Goal: Task Accomplishment & Management: Use online tool/utility

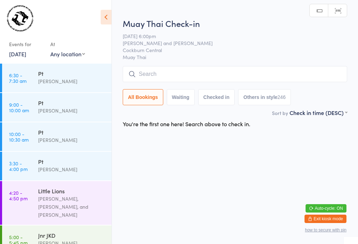
scroll to position [40, 0]
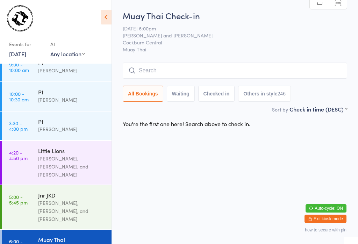
click at [264, 69] on input "search" at bounding box center [235, 71] width 225 height 16
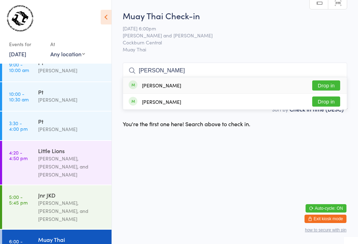
type input "[PERSON_NAME]"
click at [322, 81] on button "Drop in" at bounding box center [327, 86] width 28 height 10
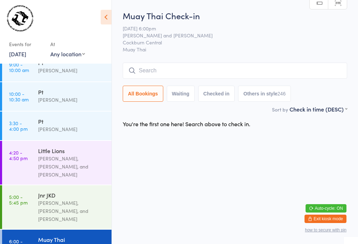
scroll to position [0, 0]
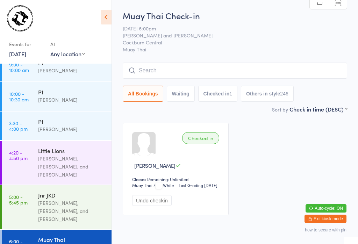
click at [156, 74] on input "search" at bounding box center [235, 71] width 225 height 16
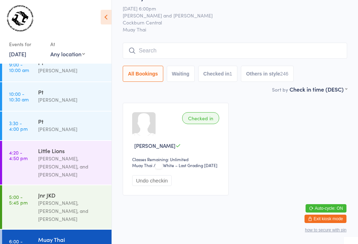
scroll to position [63, 0]
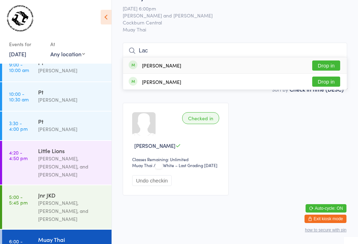
type input "Lac"
click at [329, 61] on button "Drop in" at bounding box center [327, 66] width 28 height 10
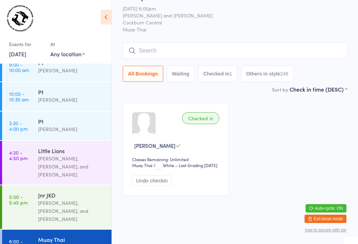
scroll to position [33, 0]
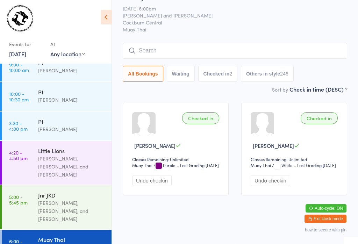
click at [198, 43] on input "search" at bounding box center [235, 51] width 225 height 16
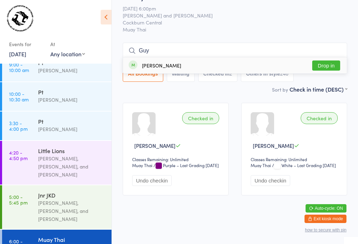
type input "Guy"
click at [329, 61] on button "Drop in" at bounding box center [327, 66] width 28 height 10
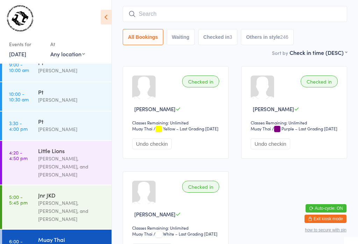
scroll to position [60, 0]
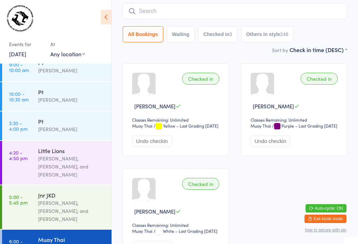
click at [214, 11] on input "search" at bounding box center [235, 11] width 225 height 16
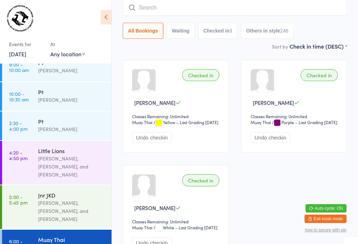
scroll to position [63, 0]
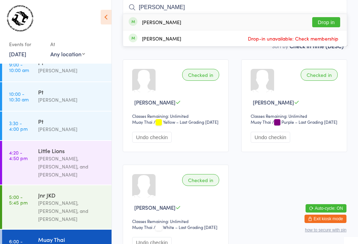
type input "[PERSON_NAME]"
click at [321, 18] on button "Drop in" at bounding box center [327, 22] width 28 height 10
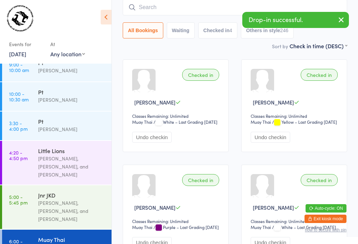
click at [218, 7] on input "search" at bounding box center [235, 7] width 225 height 16
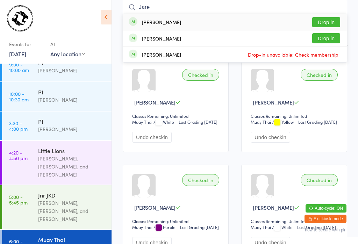
type input "Jare"
click at [320, 40] on button "Drop in" at bounding box center [327, 38] width 28 height 10
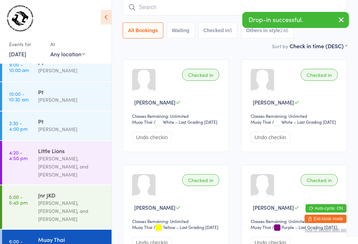
click at [205, 4] on input "search" at bounding box center [235, 7] width 225 height 16
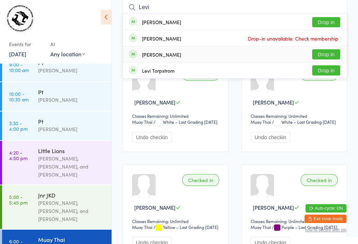
type input "Levi"
click at [209, 55] on div "[PERSON_NAME] Drop in" at bounding box center [235, 55] width 224 height 16
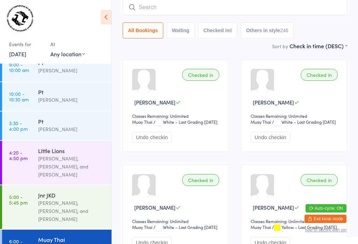
click at [237, 9] on input "search" at bounding box center [235, 7] width 225 height 16
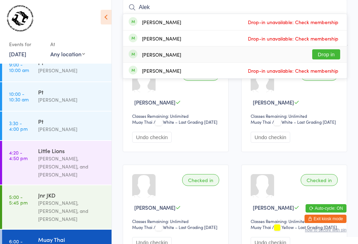
type input "Alek"
click at [333, 53] on button "Drop in" at bounding box center [327, 54] width 28 height 10
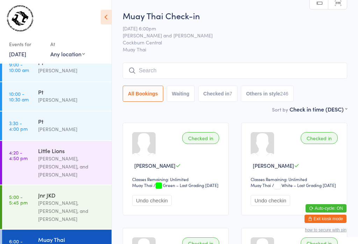
scroll to position [0, 0]
click at [295, 66] on input "search" at bounding box center [235, 71] width 225 height 16
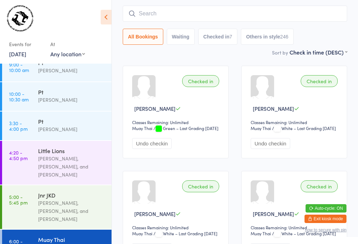
scroll to position [63, 0]
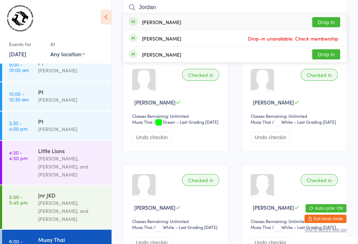
type input "Jordan"
click at [330, 20] on button "Drop in" at bounding box center [327, 22] width 28 height 10
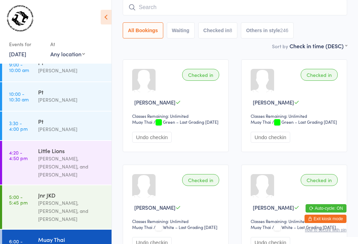
click at [160, 6] on input "search" at bounding box center [235, 7] width 225 height 16
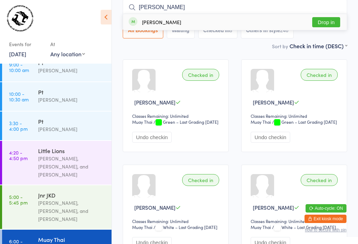
type input "[PERSON_NAME]"
click at [327, 22] on button "Drop in" at bounding box center [327, 22] width 28 height 10
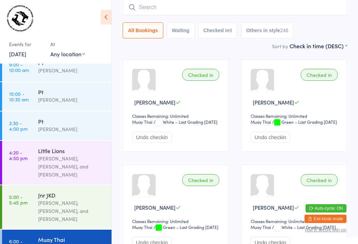
click at [245, 8] on input "search" at bounding box center [235, 7] width 225 height 16
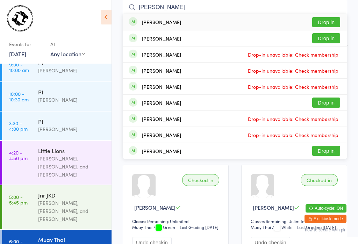
type input "[PERSON_NAME]"
click at [329, 17] on button "Drop in" at bounding box center [327, 22] width 28 height 10
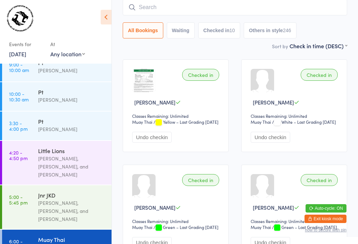
click at [210, 12] on input "search" at bounding box center [235, 7] width 225 height 16
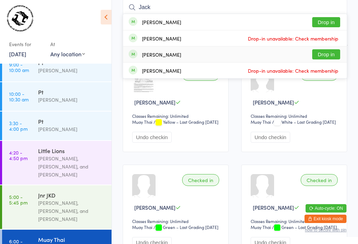
type input "Jack"
click at [331, 55] on button "Drop in" at bounding box center [327, 54] width 28 height 10
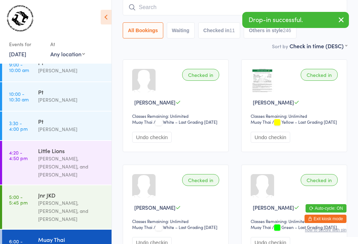
click at [152, 14] on input "search" at bounding box center [235, 7] width 225 height 16
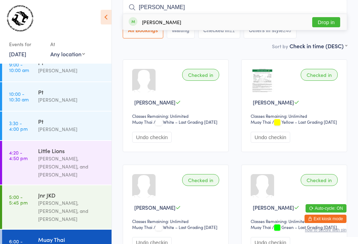
type input "[PERSON_NAME]"
click at [166, 20] on div "[PERSON_NAME]" at bounding box center [161, 22] width 39 height 6
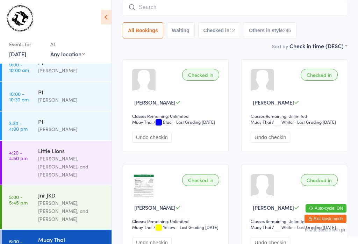
click at [242, 6] on input "search" at bounding box center [235, 7] width 225 height 16
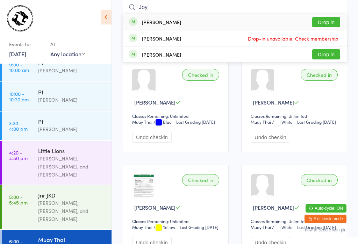
type input "Joy"
click at [335, 22] on button "Drop in" at bounding box center [327, 22] width 28 height 10
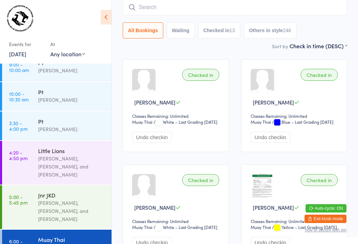
click at [231, 10] on input "search" at bounding box center [235, 7] width 225 height 16
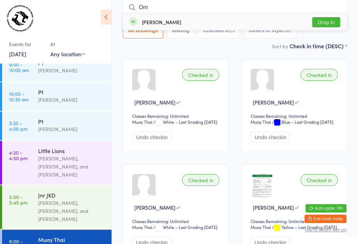
type input "Om"
click at [327, 23] on button "Drop in" at bounding box center [327, 22] width 28 height 10
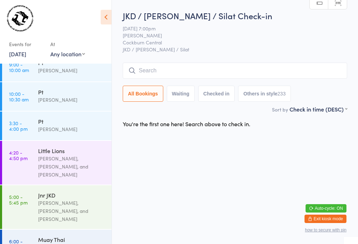
click at [150, 67] on input "search" at bounding box center [235, 71] width 225 height 16
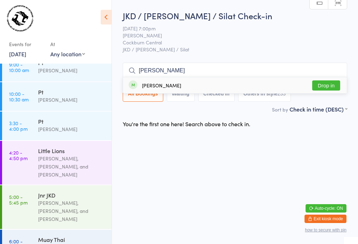
type input "[PERSON_NAME]"
click at [324, 81] on button "Drop in" at bounding box center [327, 86] width 28 height 10
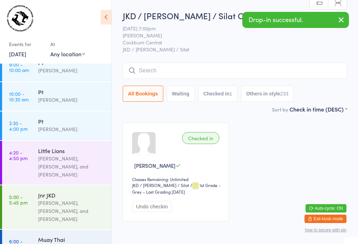
scroll to position [94, 0]
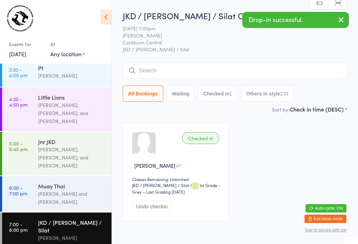
click at [78, 196] on div "[PERSON_NAME] and [PERSON_NAME]" at bounding box center [72, 198] width 68 height 16
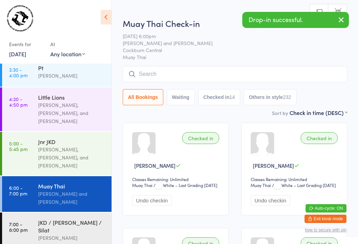
click at [221, 73] on input "search" at bounding box center [235, 74] width 225 height 16
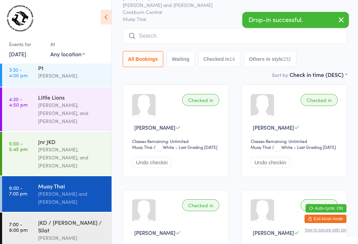
scroll to position [67, 0]
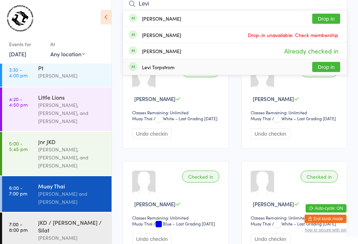
type input "Levi"
click at [334, 69] on button "Drop in" at bounding box center [327, 67] width 28 height 10
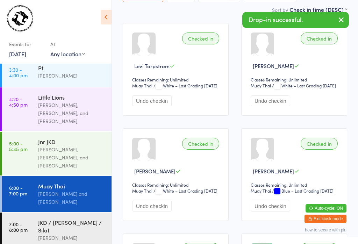
scroll to position [83, 0]
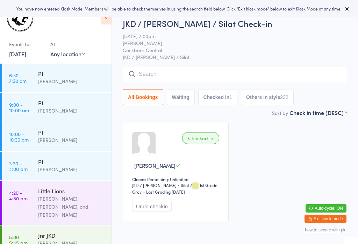
click at [170, 74] on input "search" at bounding box center [235, 74] width 225 height 16
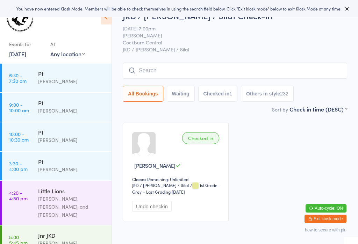
click at [156, 63] on input "search" at bounding box center [235, 71] width 225 height 16
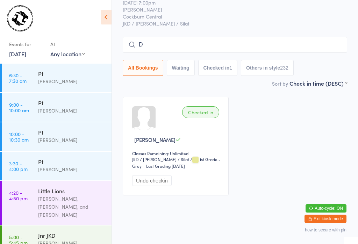
scroll to position [66, 0]
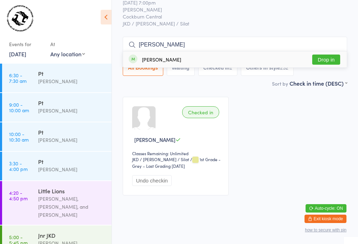
type input "Dori"
click at [323, 55] on button "Drop in" at bounding box center [327, 60] width 28 height 10
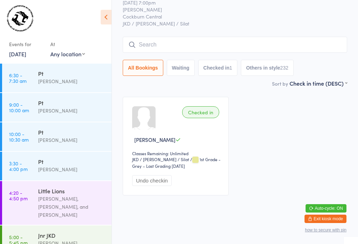
scroll to position [33, 0]
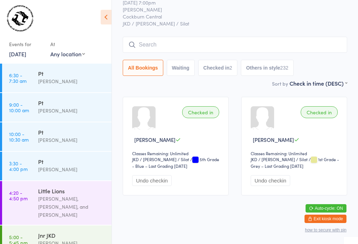
click at [172, 37] on input "search" at bounding box center [235, 45] width 225 height 16
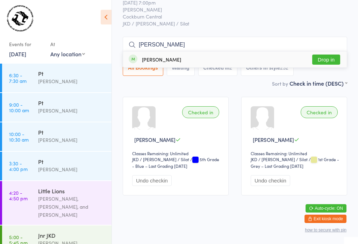
type input "Adam"
click at [151, 57] on div "adam zhao" at bounding box center [161, 60] width 39 height 6
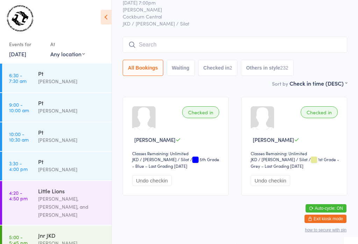
scroll to position [33, 0]
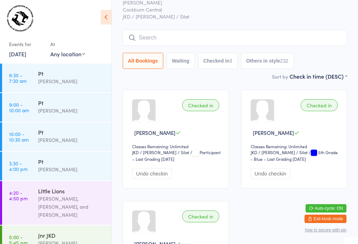
click at [193, 33] on input "search" at bounding box center [235, 38] width 225 height 16
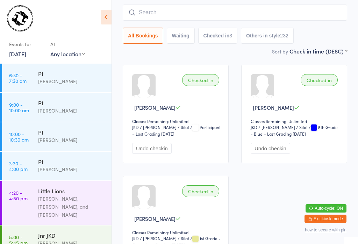
scroll to position [63, 0]
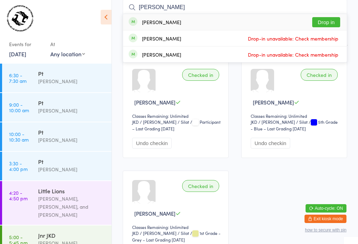
type input "Tanner"
click at [334, 19] on button "Drop in" at bounding box center [327, 22] width 28 height 10
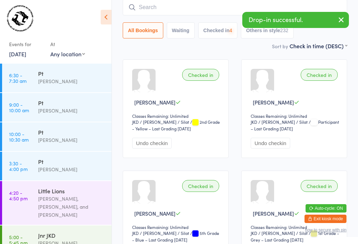
click at [205, 12] on input "search" at bounding box center [235, 7] width 225 height 16
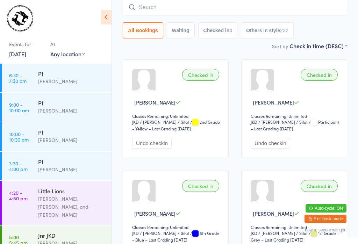
click at [171, 12] on input "search" at bounding box center [235, 7] width 225 height 16
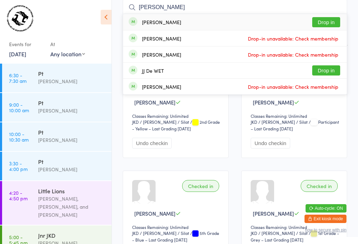
type input "John de"
click at [335, 22] on button "Drop in" at bounding box center [327, 22] width 28 height 10
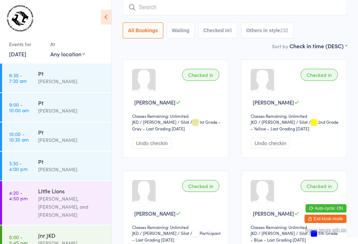
click at [204, 13] on input "search" at bounding box center [235, 7] width 225 height 16
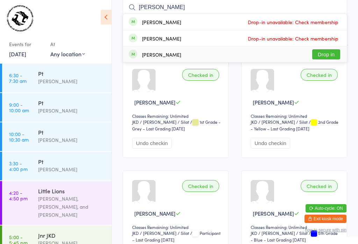
type input "Daniel"
click at [331, 57] on button "Drop in" at bounding box center [327, 54] width 28 height 10
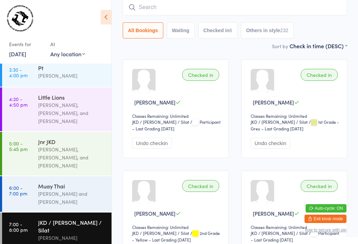
scroll to position [93, 0]
click at [71, 229] on div "JKD / [PERSON_NAME] / Silat" at bounding box center [72, 226] width 68 height 15
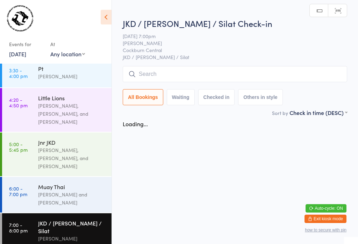
scroll to position [0, 0]
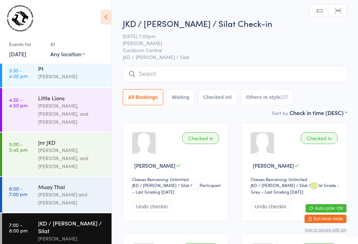
click at [184, 67] on input "search" at bounding box center [235, 74] width 225 height 16
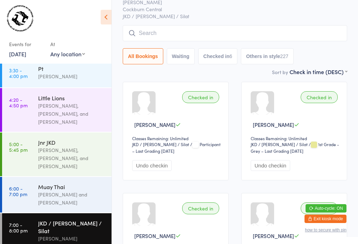
scroll to position [67, 0]
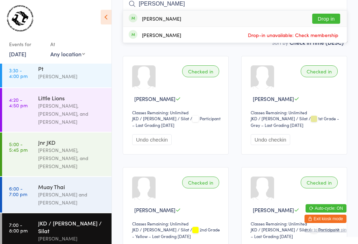
type input "Kenn"
click at [210, 21] on div "Kenneth Martin Drop in" at bounding box center [235, 19] width 224 height 16
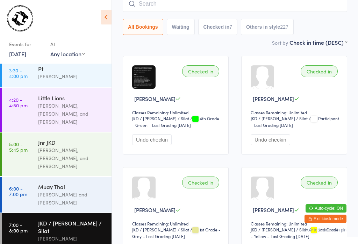
click at [262, 8] on input "search" at bounding box center [235, 4] width 225 height 16
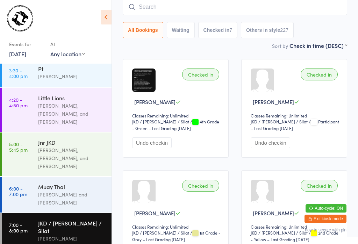
scroll to position [63, 0]
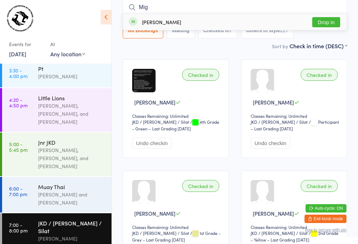
type input "Mig"
click at [329, 23] on button "Drop in" at bounding box center [327, 22] width 28 height 10
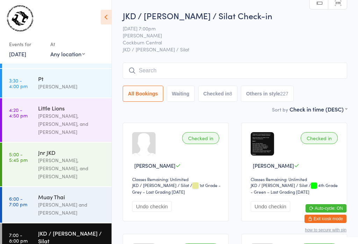
scroll to position [0, 0]
click at [175, 71] on input "search" at bounding box center [235, 71] width 225 height 16
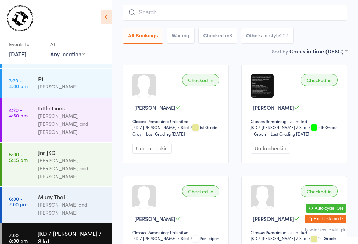
scroll to position [63, 0]
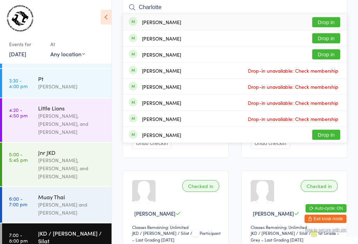
type input "Charlotte"
click at [323, 22] on button "Drop in" at bounding box center [327, 22] width 28 height 10
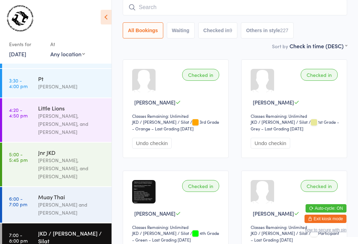
click at [290, 9] on input "search" at bounding box center [235, 7] width 225 height 16
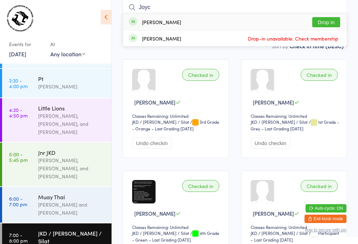
type input "Joyc"
click at [332, 23] on button "Drop in" at bounding box center [327, 22] width 28 height 10
